Goal: Transaction & Acquisition: Subscribe to service/newsletter

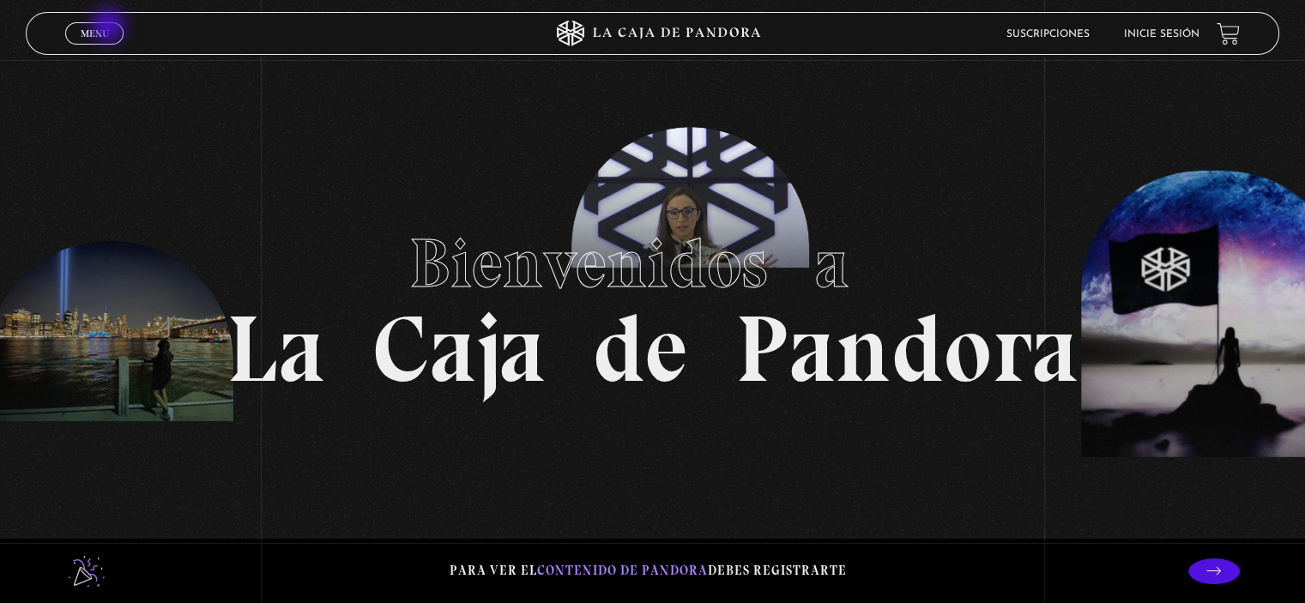
click at [110, 27] on link "Menu Cerrar" at bounding box center [94, 33] width 58 height 22
click at [1167, 35] on link "Inicie sesión" at bounding box center [1161, 34] width 75 height 10
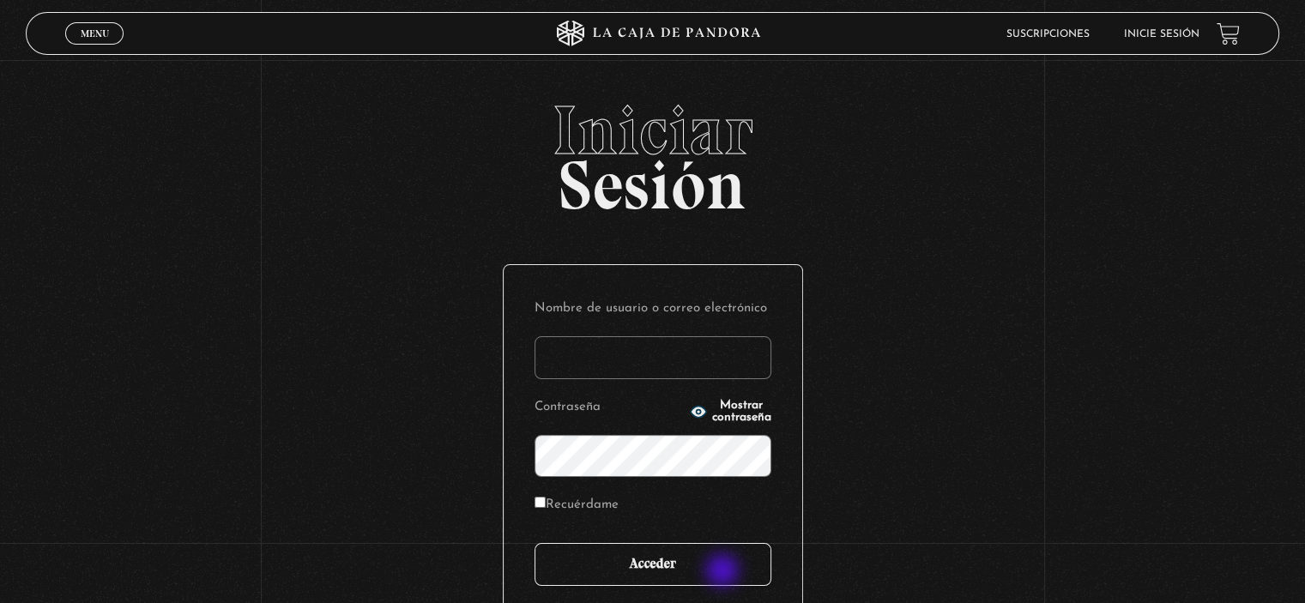
type input "yenorycampos123@hotmail.es"
click at [724, 572] on input "Acceder" at bounding box center [652, 564] width 237 height 43
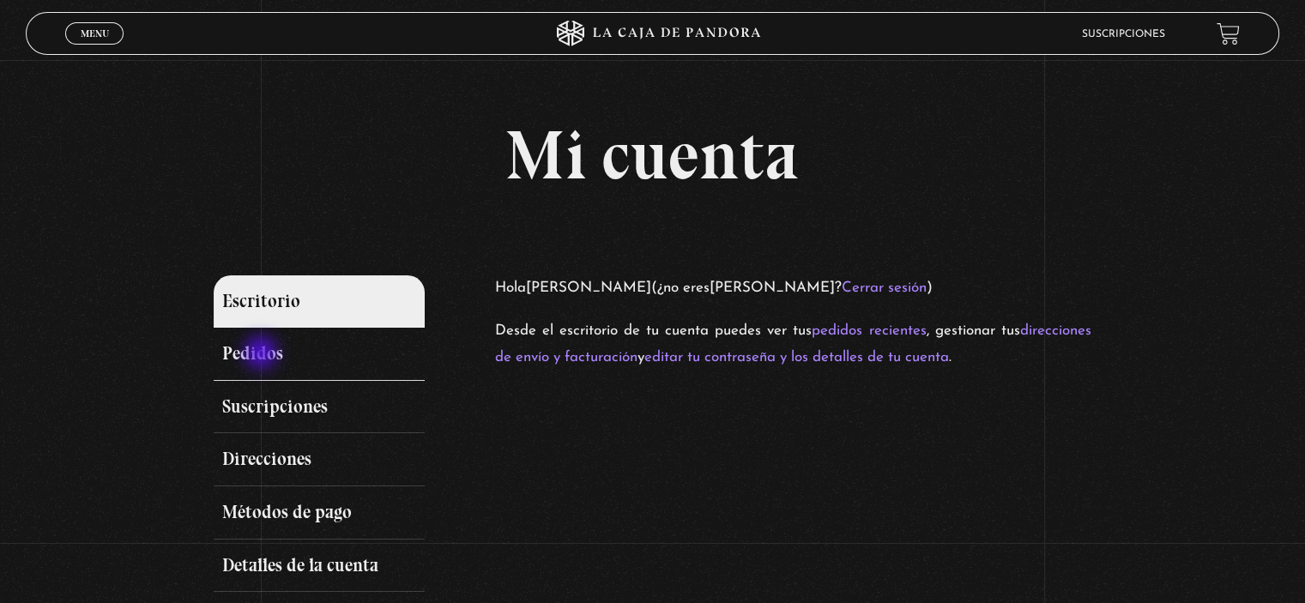
click at [262, 354] on link "Pedidos" at bounding box center [319, 354] width 210 height 53
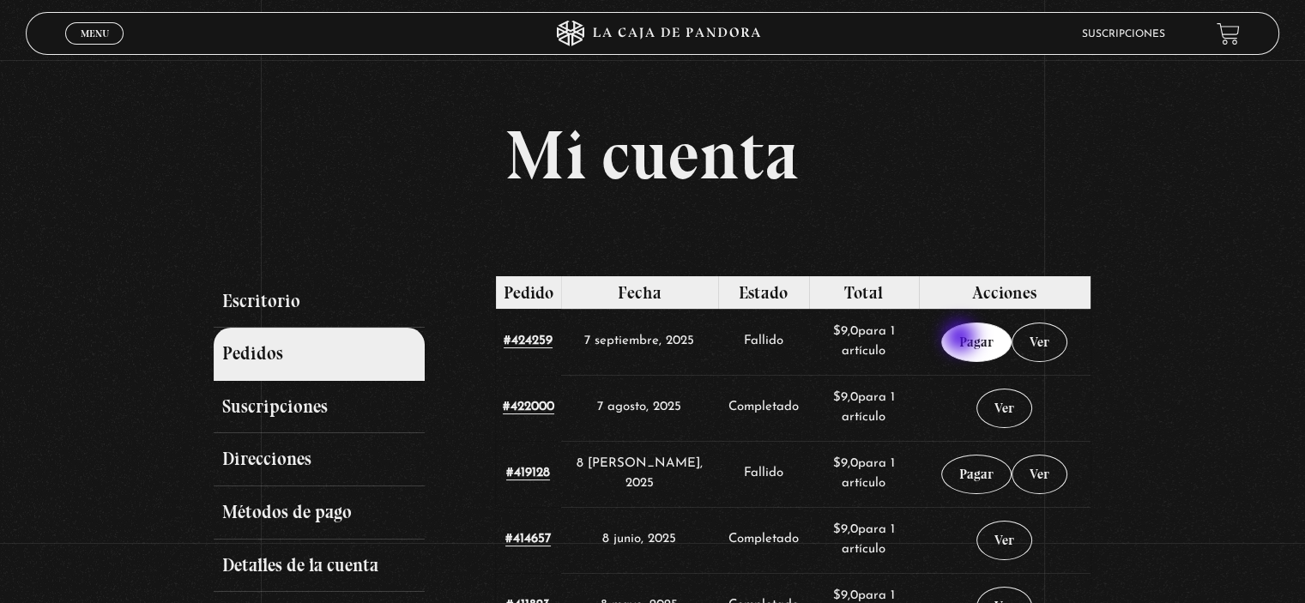
click at [962, 339] on link "Pagar" at bounding box center [976, 342] width 70 height 39
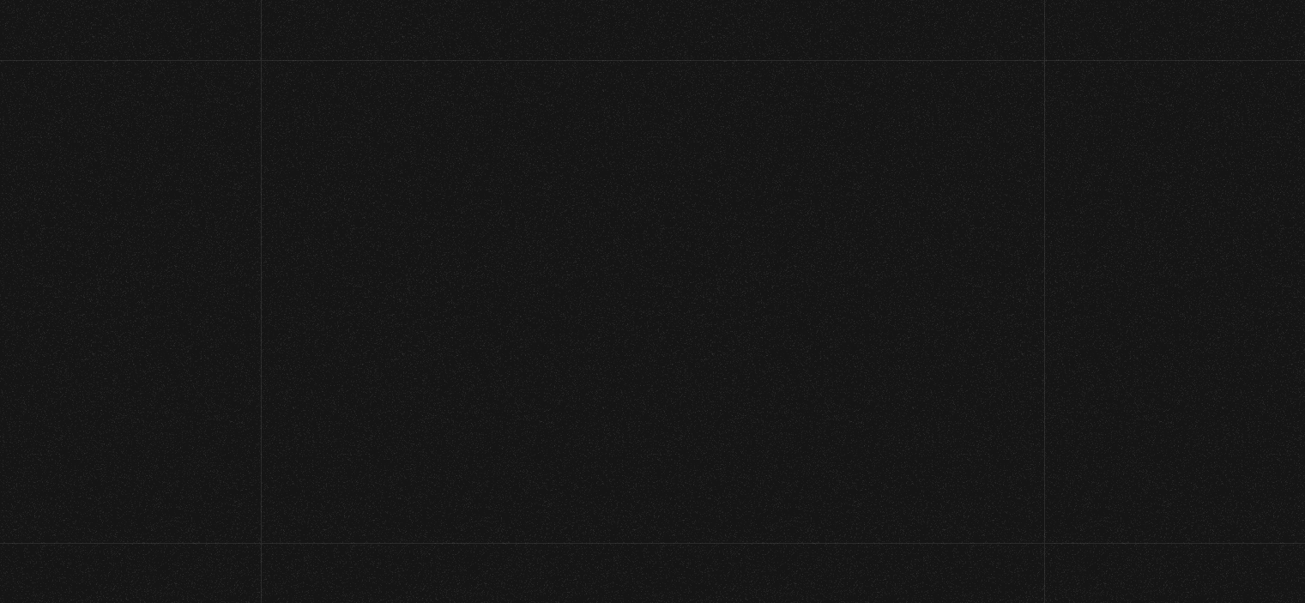
select select "CR-H"
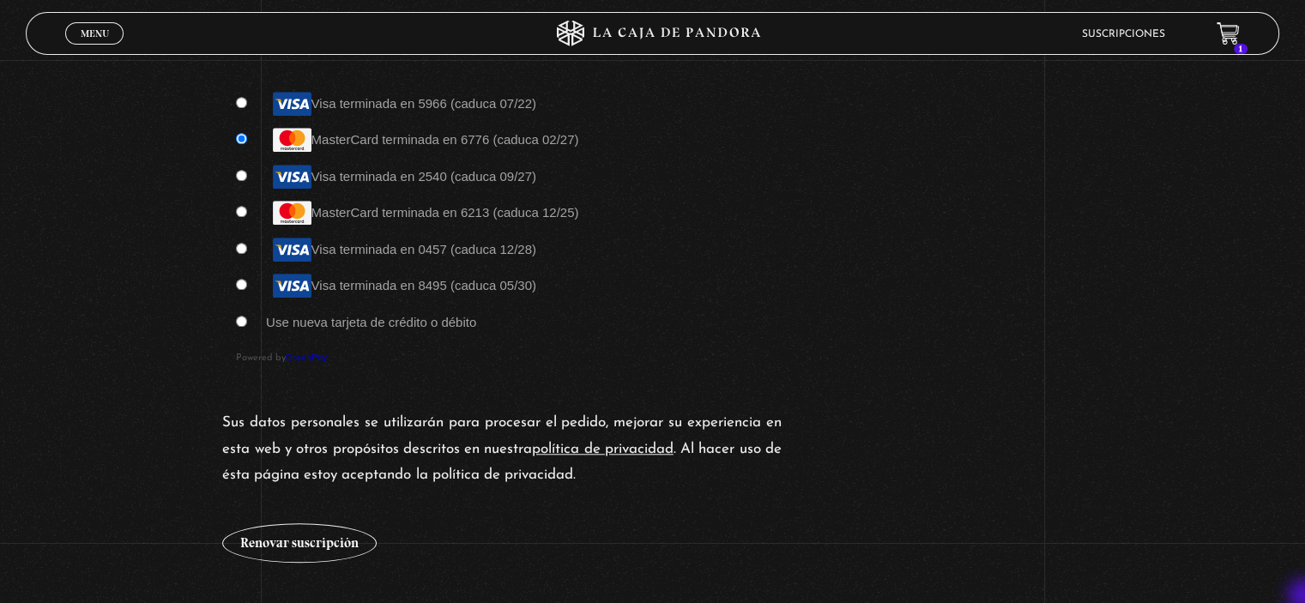
scroll to position [1589, 0]
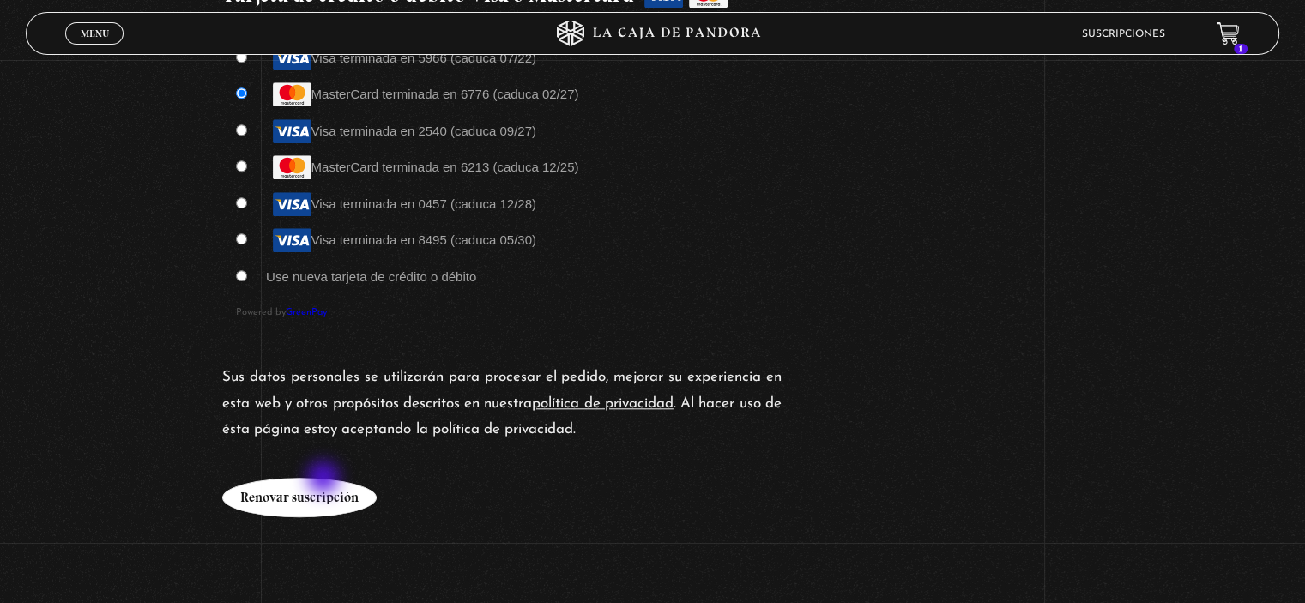
click at [325, 479] on button "Renovar suscripción" at bounding box center [299, 497] width 154 height 39
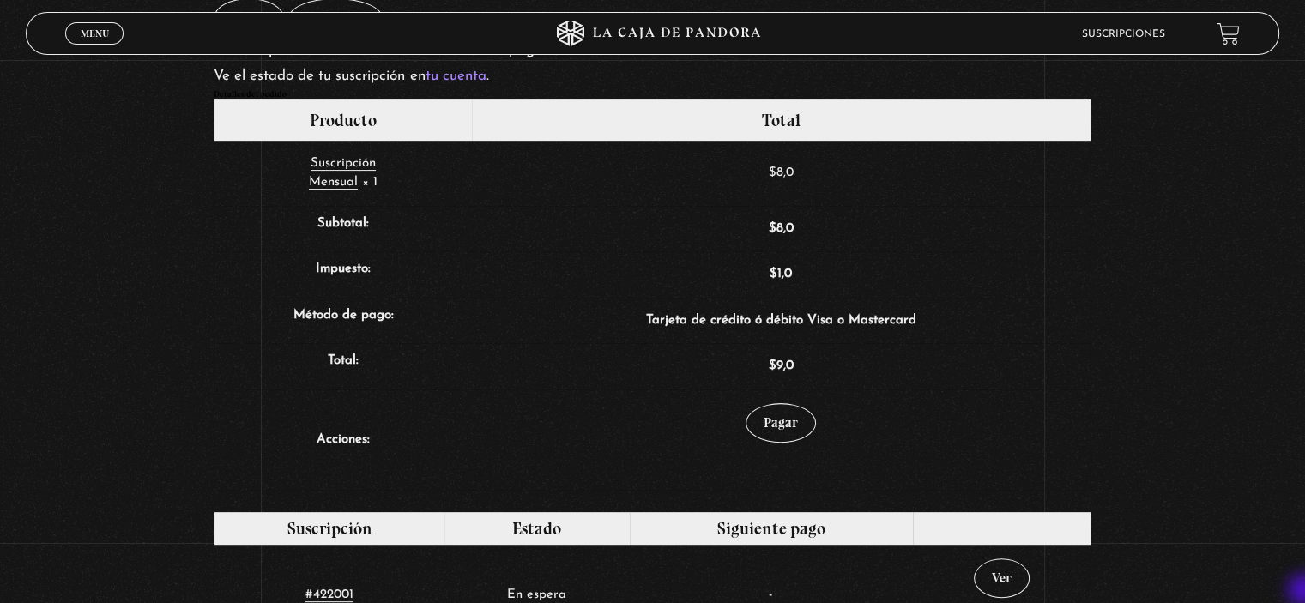
scroll to position [446, 0]
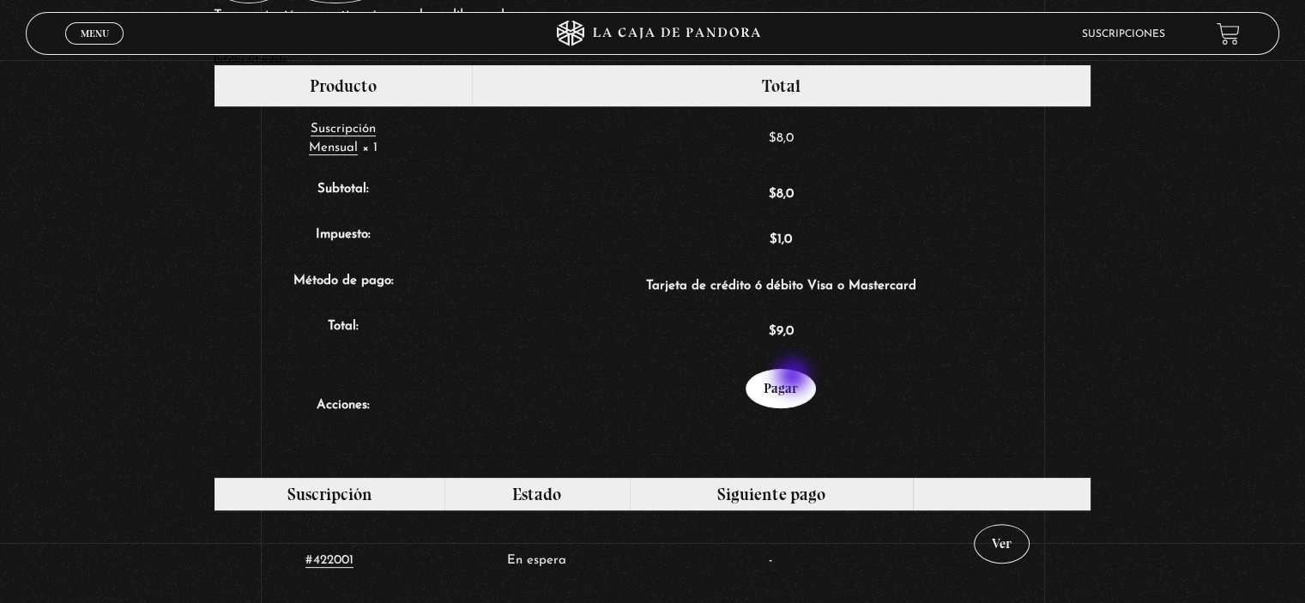
click at [794, 377] on link "Pagar" at bounding box center [780, 388] width 70 height 39
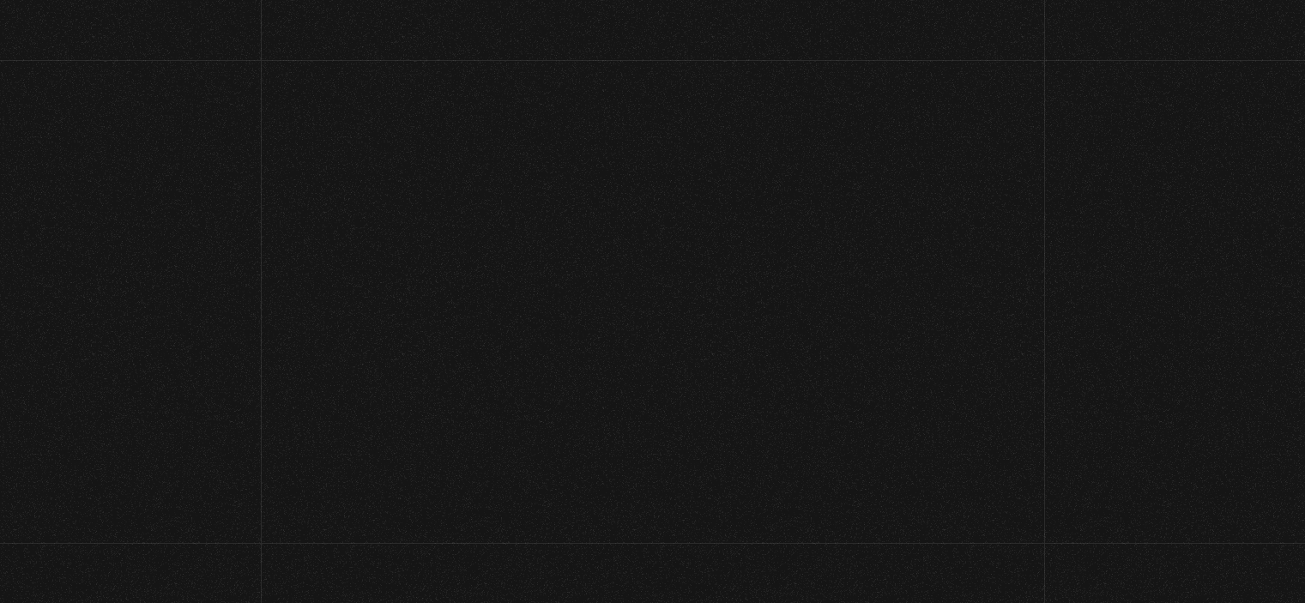
select select "CR-H"
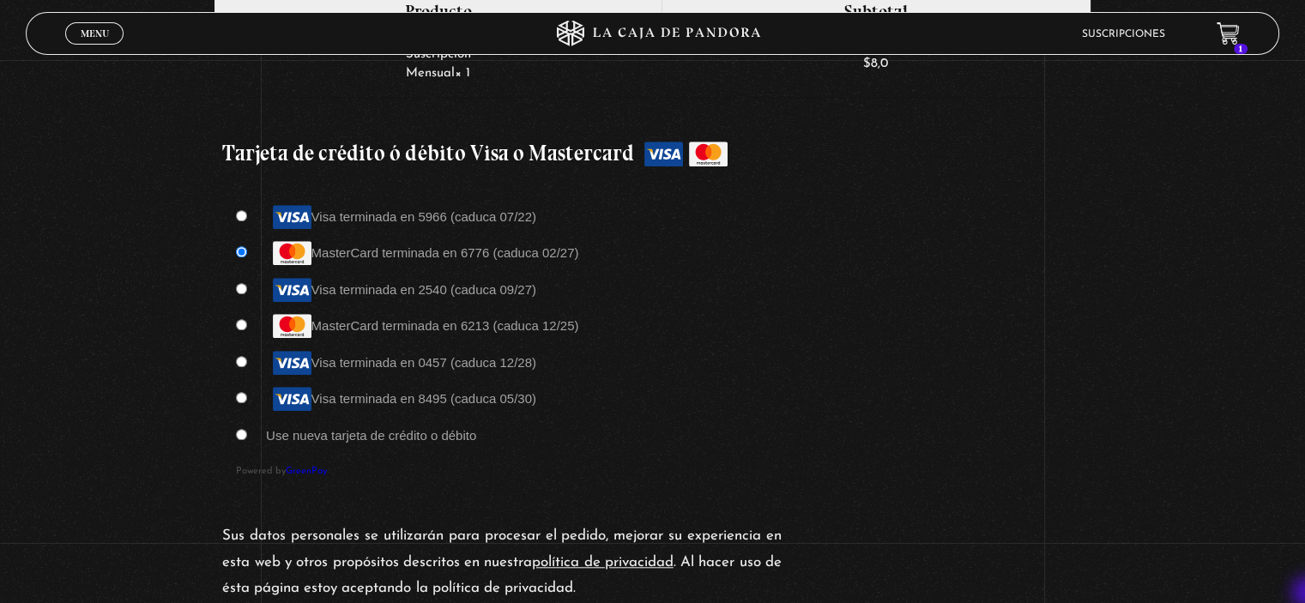
scroll to position [1465, 0]
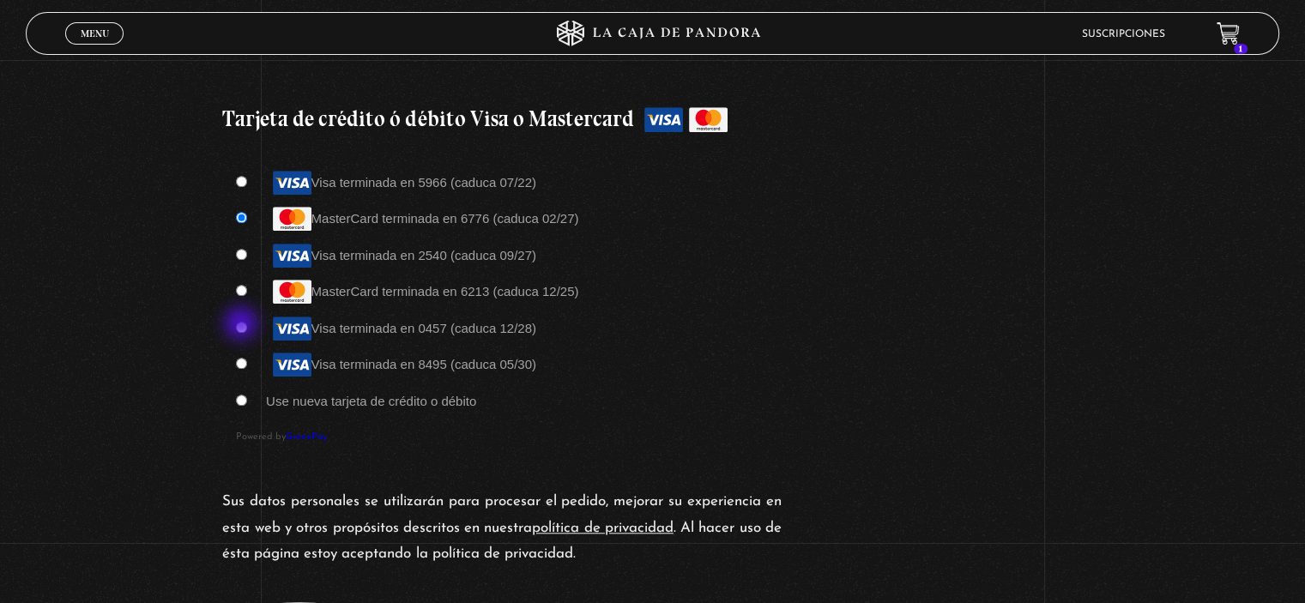
click at [243, 325] on input "Visa terminada en 0457 (caduca 12/28)" at bounding box center [241, 327] width 11 height 11
radio input "true"
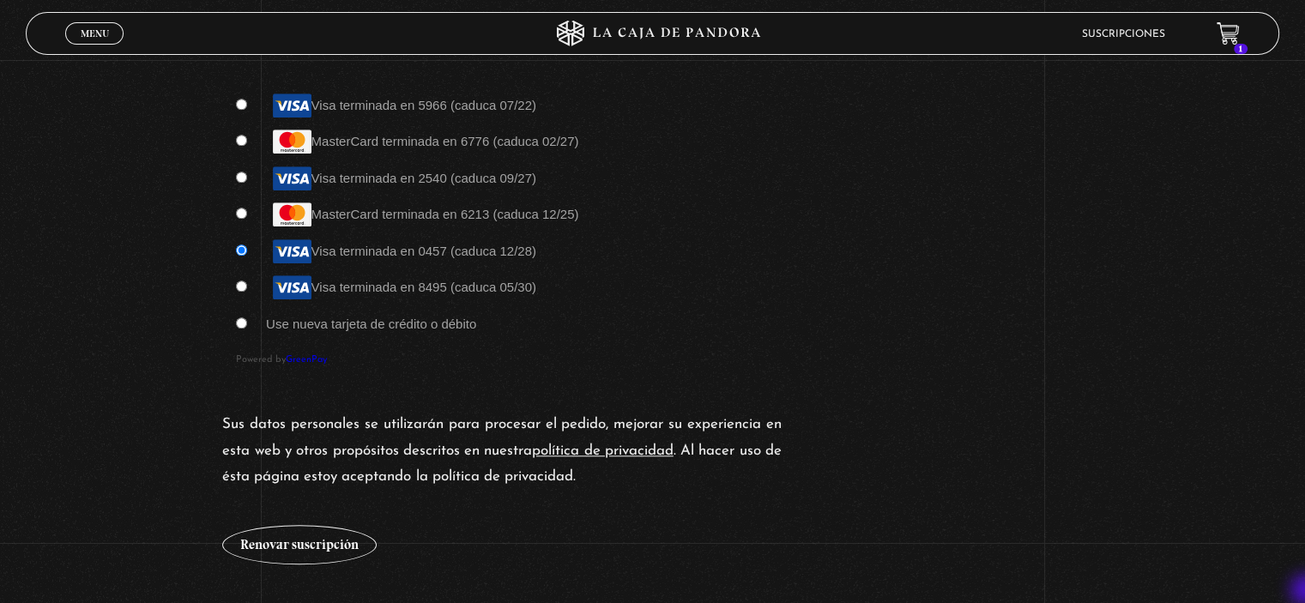
scroll to position [1568, 0]
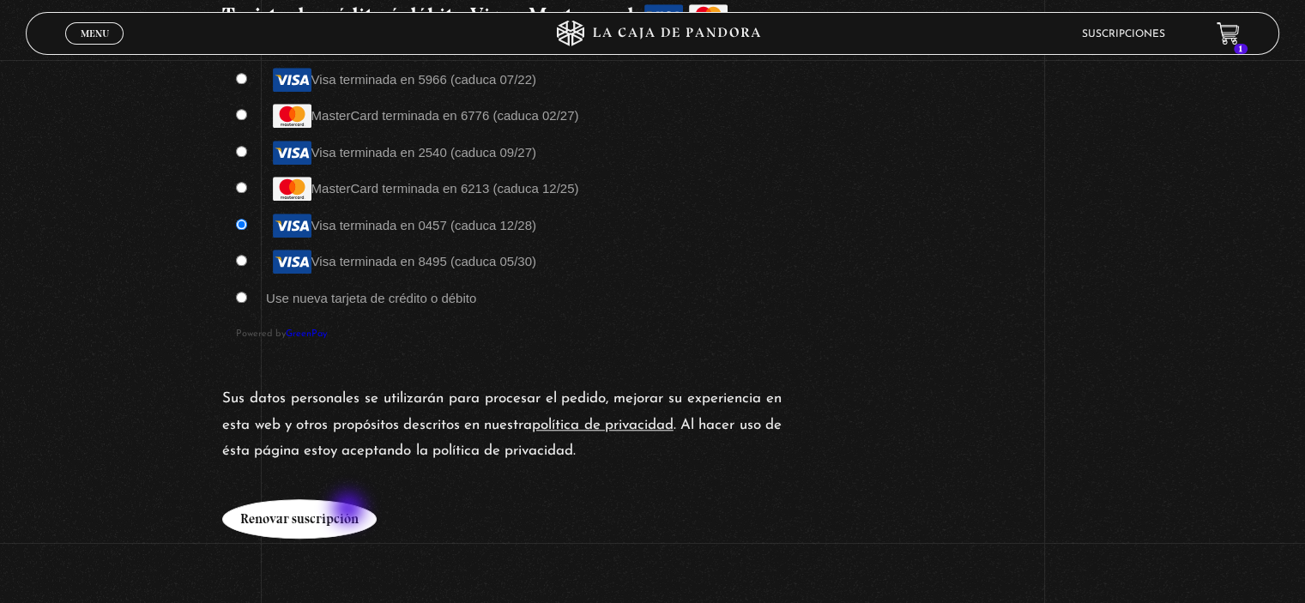
click at [350, 510] on button "Renovar suscripción" at bounding box center [299, 518] width 154 height 39
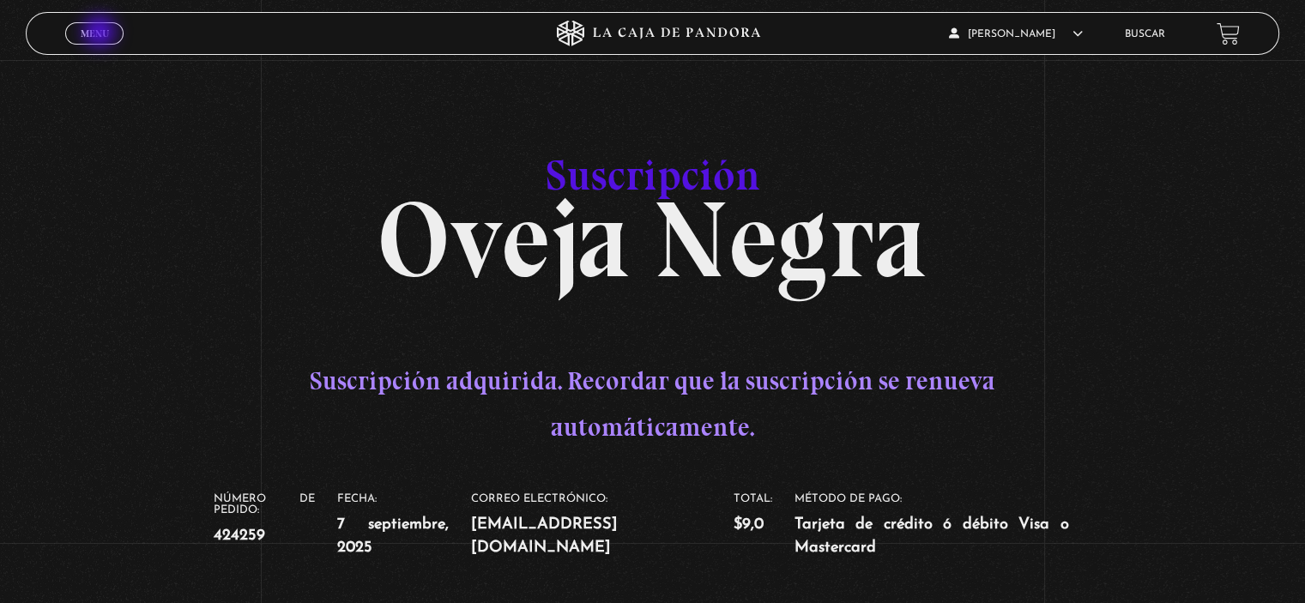
click at [101, 33] on span "Menu" at bounding box center [95, 33] width 28 height 10
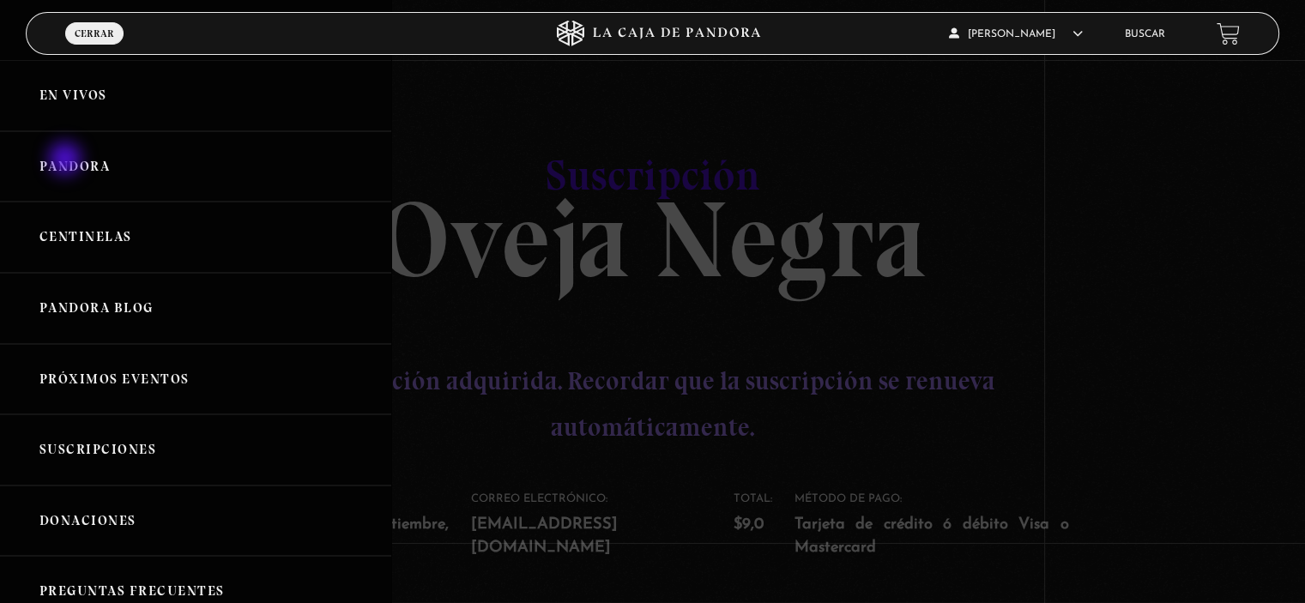
click at [67, 160] on link "Pandora" at bounding box center [195, 166] width 391 height 71
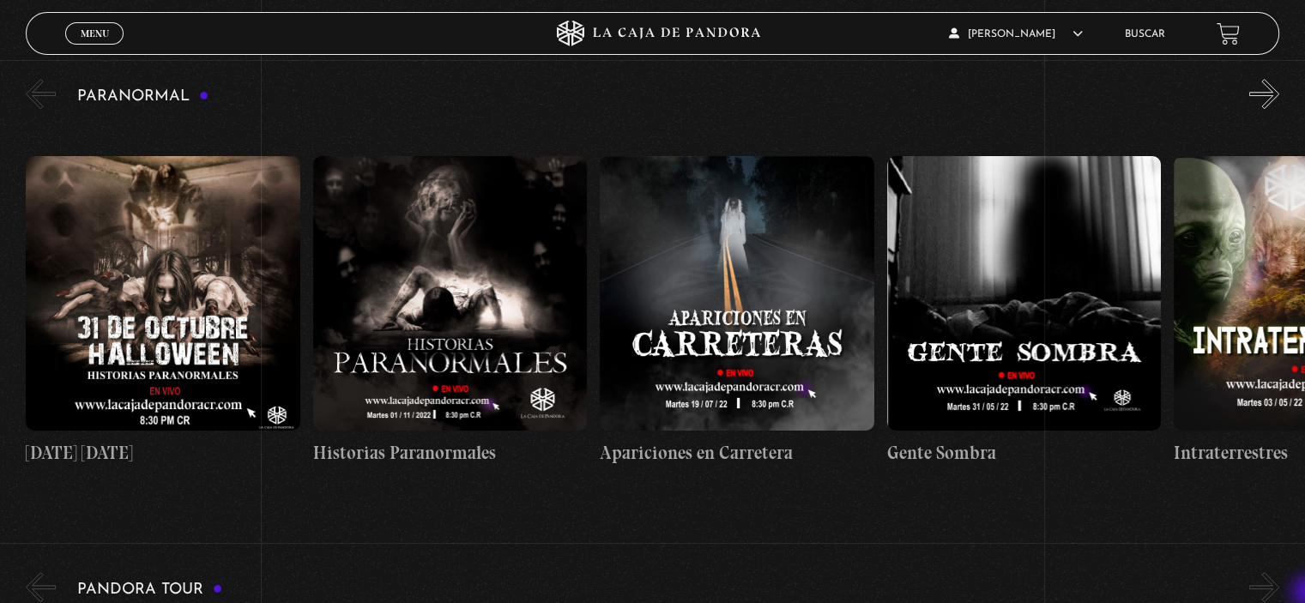
scroll to position [812, 0]
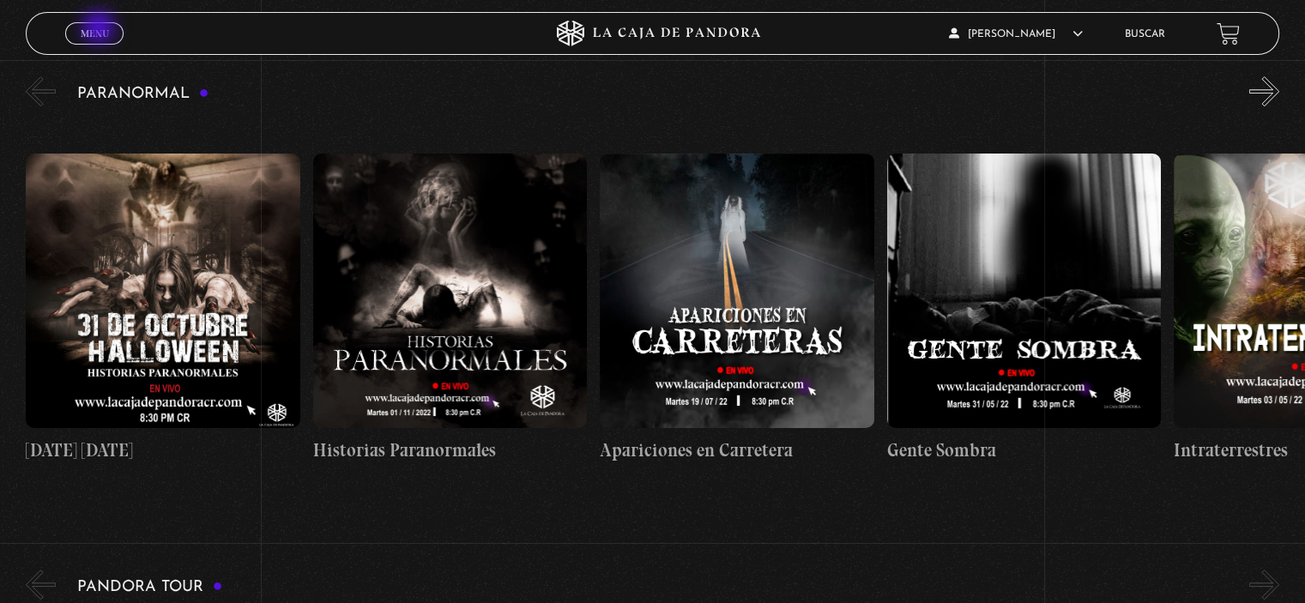
click at [100, 29] on span "Menu" at bounding box center [95, 33] width 28 height 10
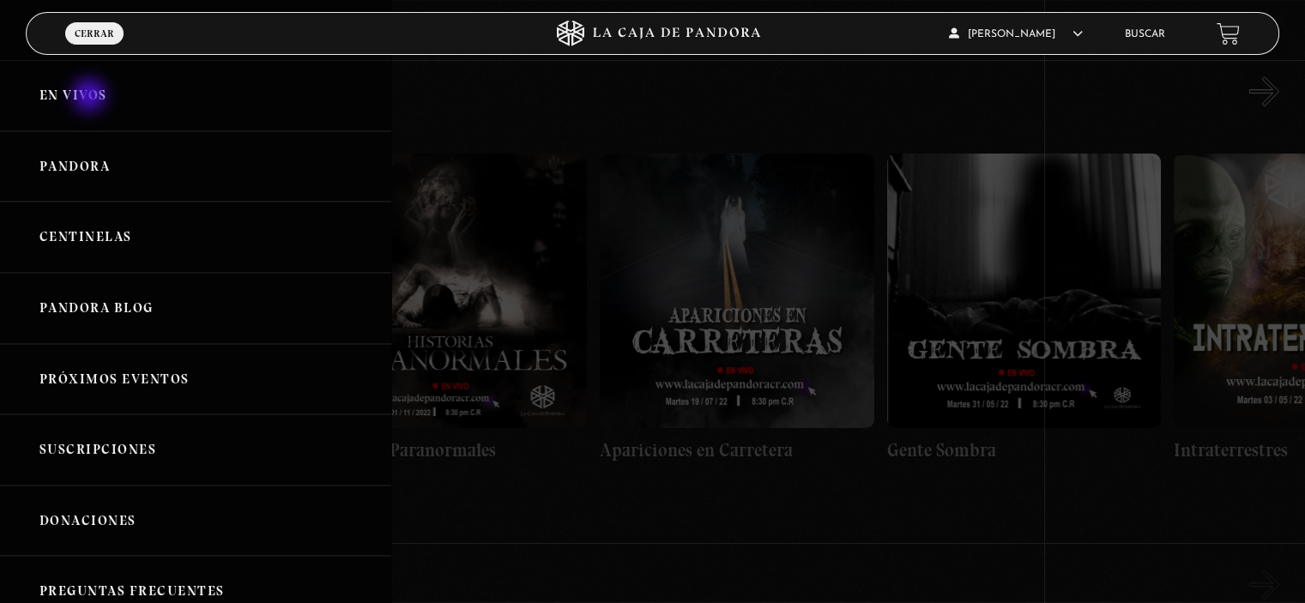
click at [91, 97] on link "En vivos" at bounding box center [195, 95] width 391 height 71
